Goal: Task Accomplishment & Management: Manage account settings

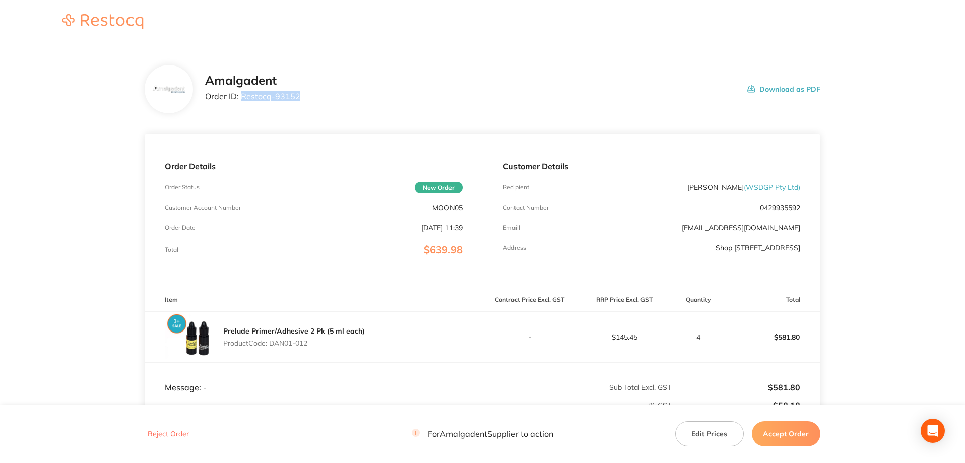
drag, startPoint x: 310, startPoint y: 98, endPoint x: 243, endPoint y: 92, distance: 67.2
click at [243, 92] on div "Amalgadent Order ID: Restocq- 93152 Download as PDF" at bounding box center [512, 89] width 615 height 31
click at [857, 175] on main "Amalgadent Order ID: Restocq- 93152 Download as PDF Order Details Order Status …" at bounding box center [482, 297] width 965 height 505
drag, startPoint x: 311, startPoint y: 95, endPoint x: 242, endPoint y: 94, distance: 69.0
click at [242, 94] on div "Amalgadent Order ID: Restocq- 93152 Download as PDF" at bounding box center [512, 89] width 615 height 31
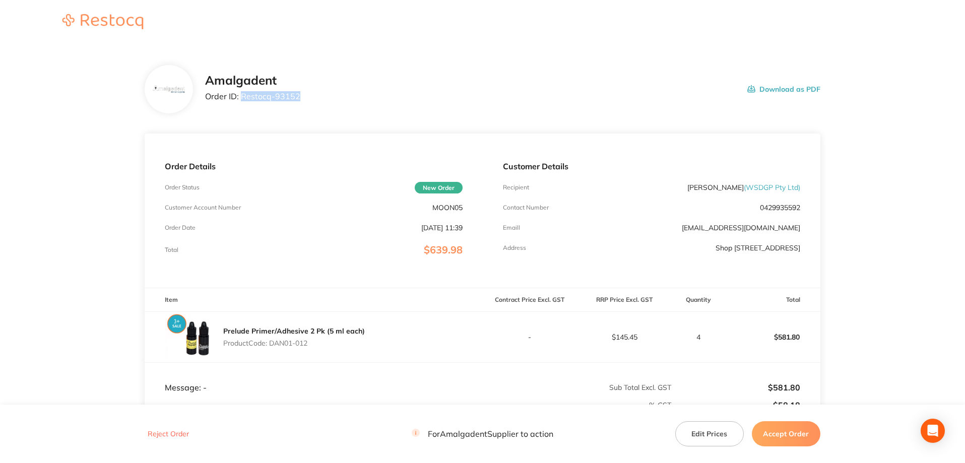
copy p "Restocq- 93152"
click at [884, 162] on main "Amalgadent Order ID: Restocq- 93152 Download as PDF Order Details Order Status …" at bounding box center [482, 297] width 965 height 505
drag, startPoint x: 319, startPoint y: 345, endPoint x: 271, endPoint y: 341, distance: 49.0
click at [271, 341] on p "Product Code: DAN01-012" at bounding box center [294, 343] width 142 height 8
copy p "DAN01-012"
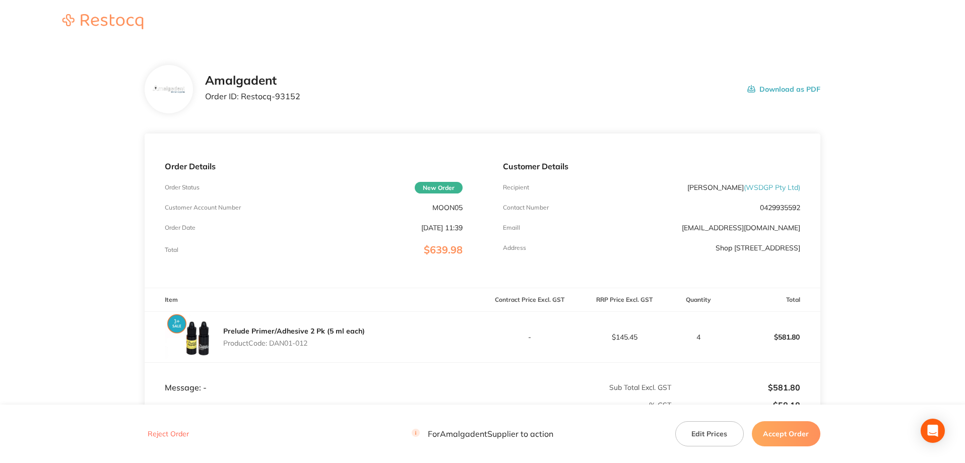
scroll to position [135, 0]
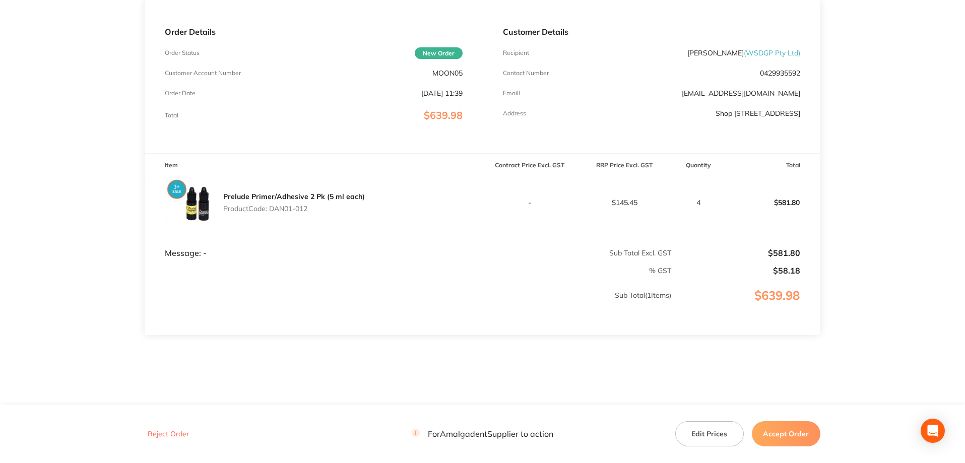
click at [803, 437] on button "Accept Order" at bounding box center [786, 433] width 69 height 25
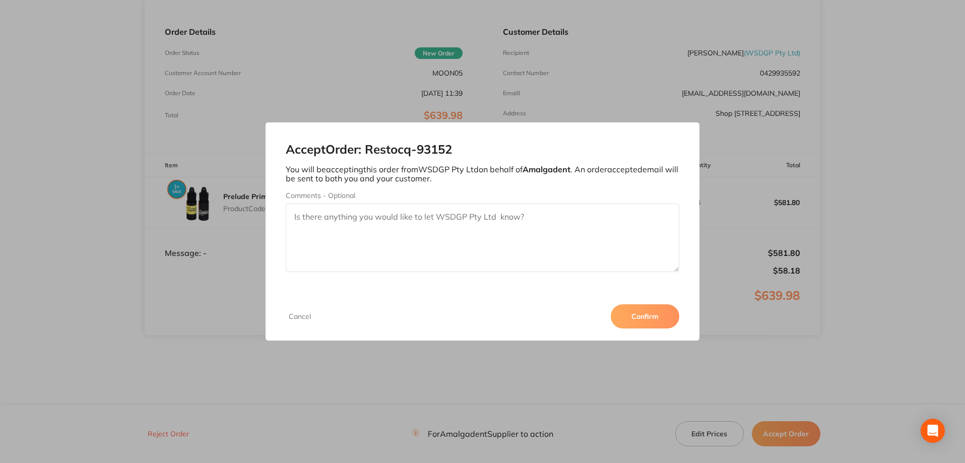
click at [665, 320] on button "Confirm" at bounding box center [645, 316] width 69 height 24
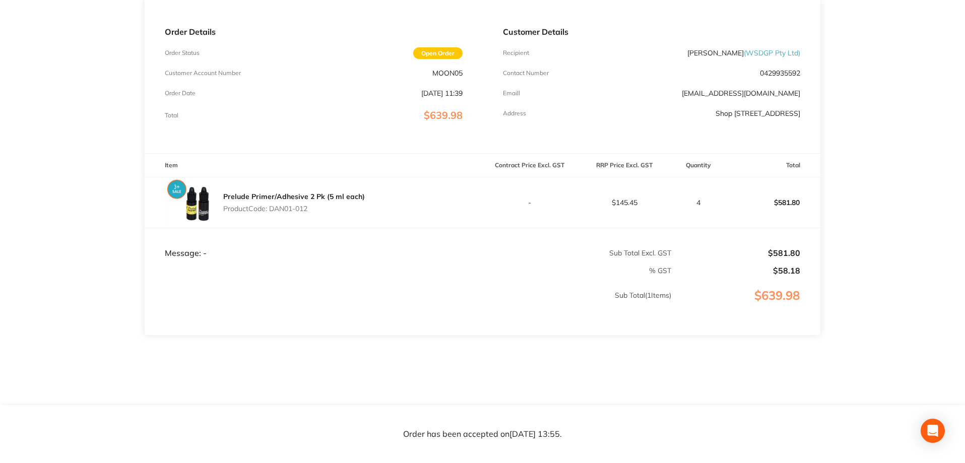
scroll to position [0, 0]
